Goal: Use online tool/utility: Use online tool/utility

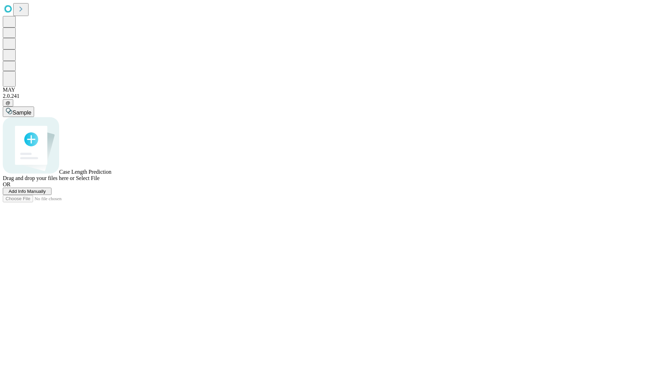
click at [46, 194] on span "Add Info Manually" at bounding box center [27, 191] width 37 height 5
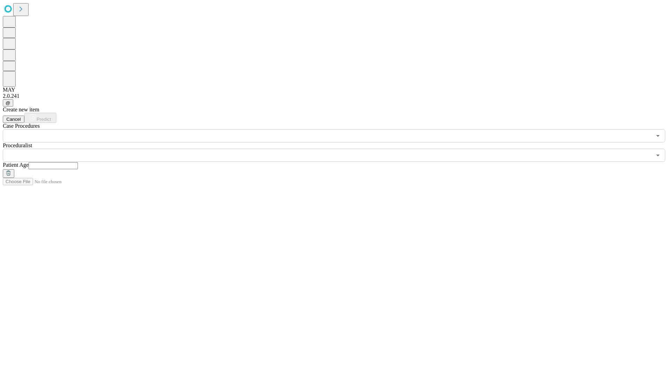
click at [78, 162] on input "text" at bounding box center [53, 165] width 49 height 7
type input "**"
click at [339, 149] on input "text" at bounding box center [327, 155] width 649 height 13
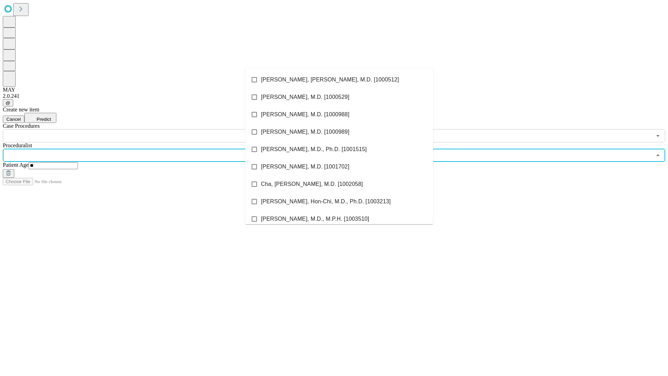
click at [339, 80] on li "[PERSON_NAME], [PERSON_NAME], M.D. [1000512]" at bounding box center [339, 79] width 188 height 17
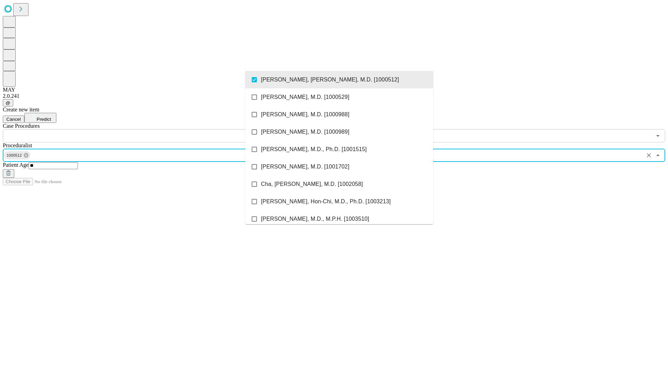
click at [146, 129] on input "text" at bounding box center [327, 135] width 649 height 13
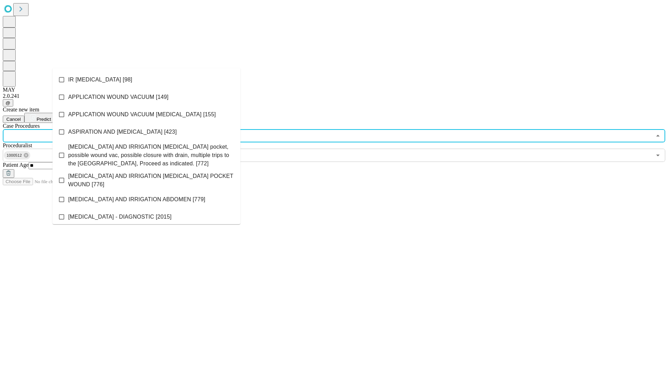
click at [146, 80] on li "IR [MEDICAL_DATA] [98]" at bounding box center [147, 79] width 188 height 17
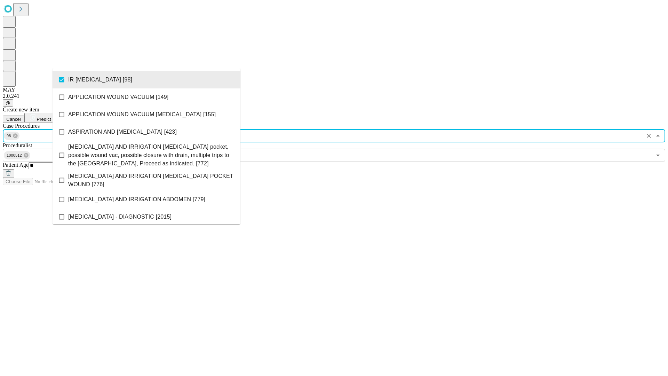
click at [51, 117] on span "Predict" at bounding box center [44, 119] width 14 height 5
